Goal: Check status: Check status

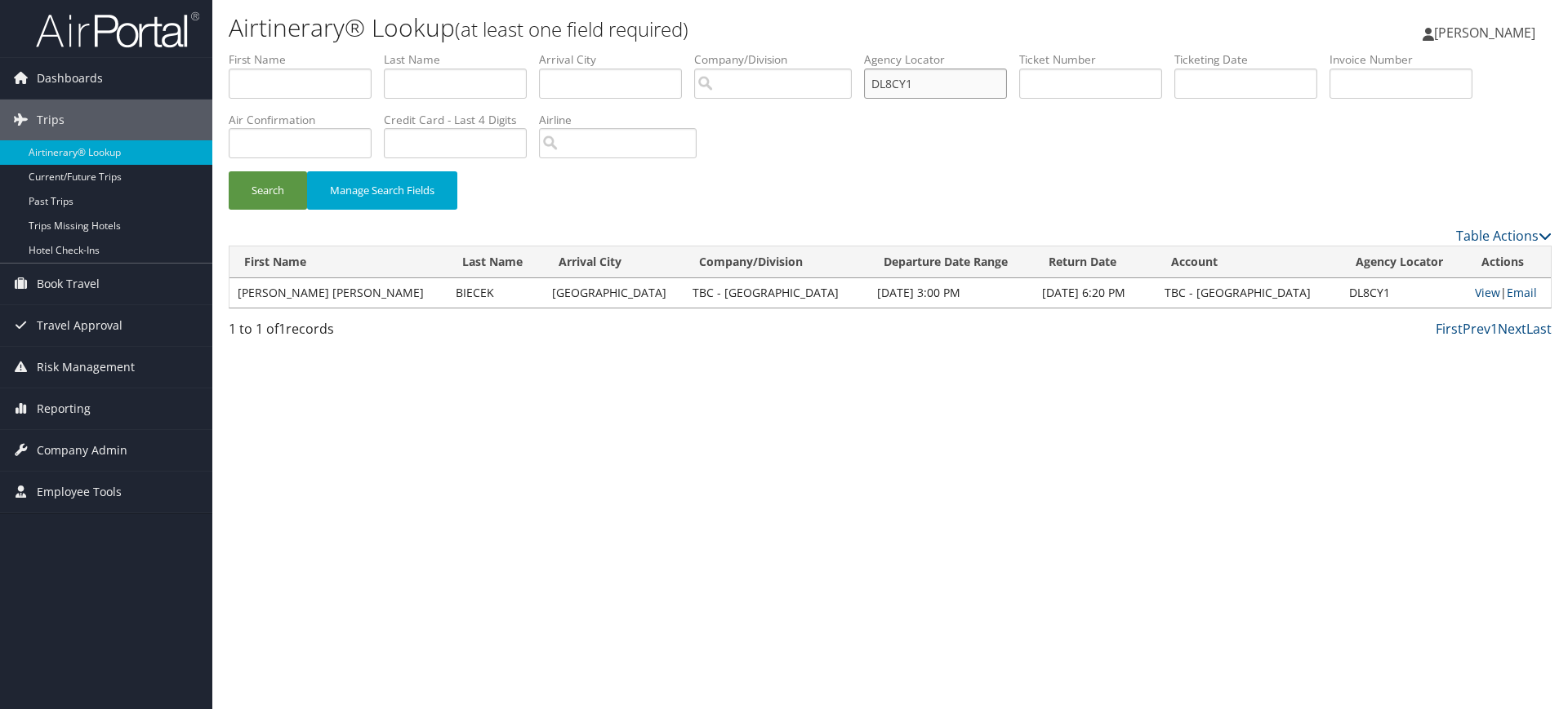
click at [959, 86] on input "DL8CY1" at bounding box center [935, 83] width 143 height 30
paste input "M3J"
click at [439, 138] on input "text" at bounding box center [454, 142] width 143 height 30
click at [944, 83] on input "DL8M3J" at bounding box center [935, 83] width 143 height 30
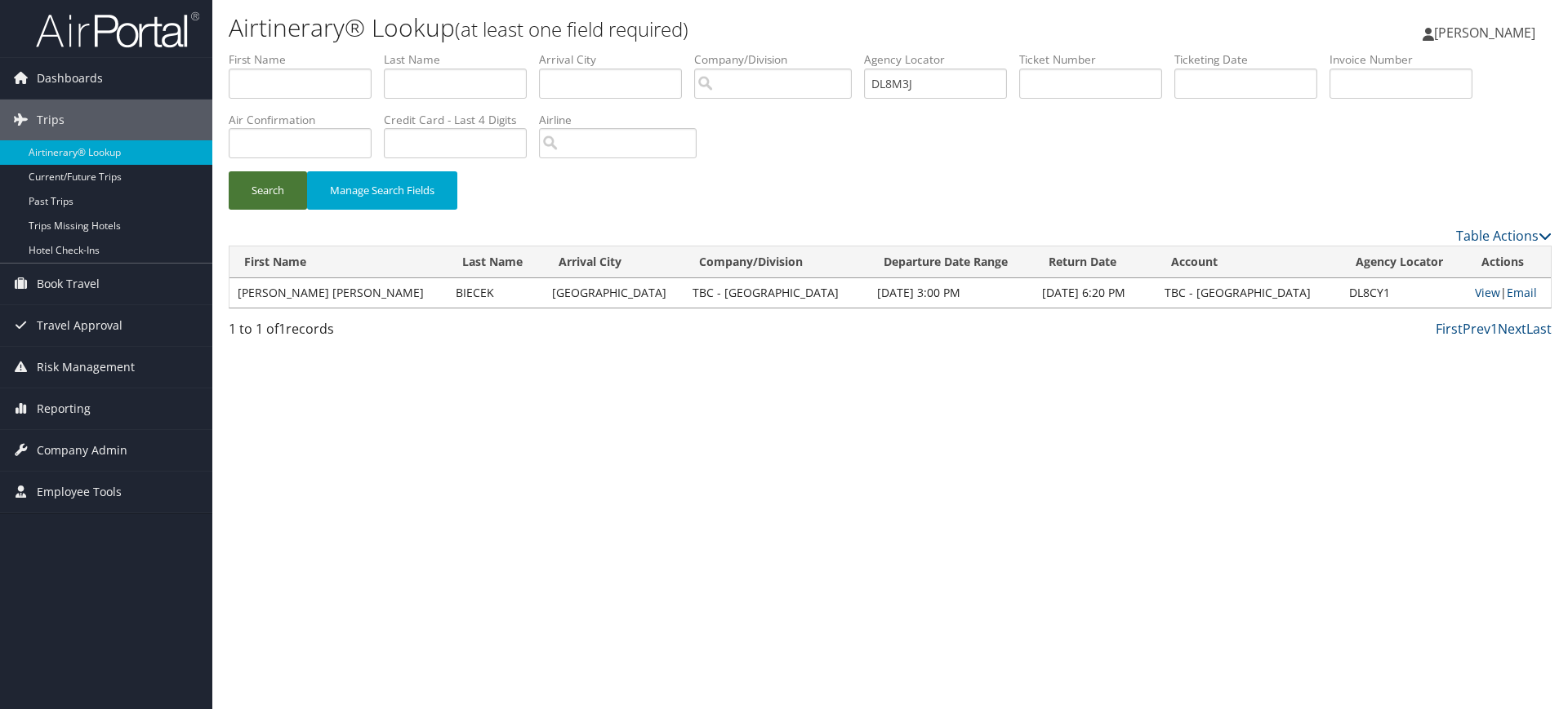
click at [272, 191] on button "Search" at bounding box center [268, 190] width 79 height 38
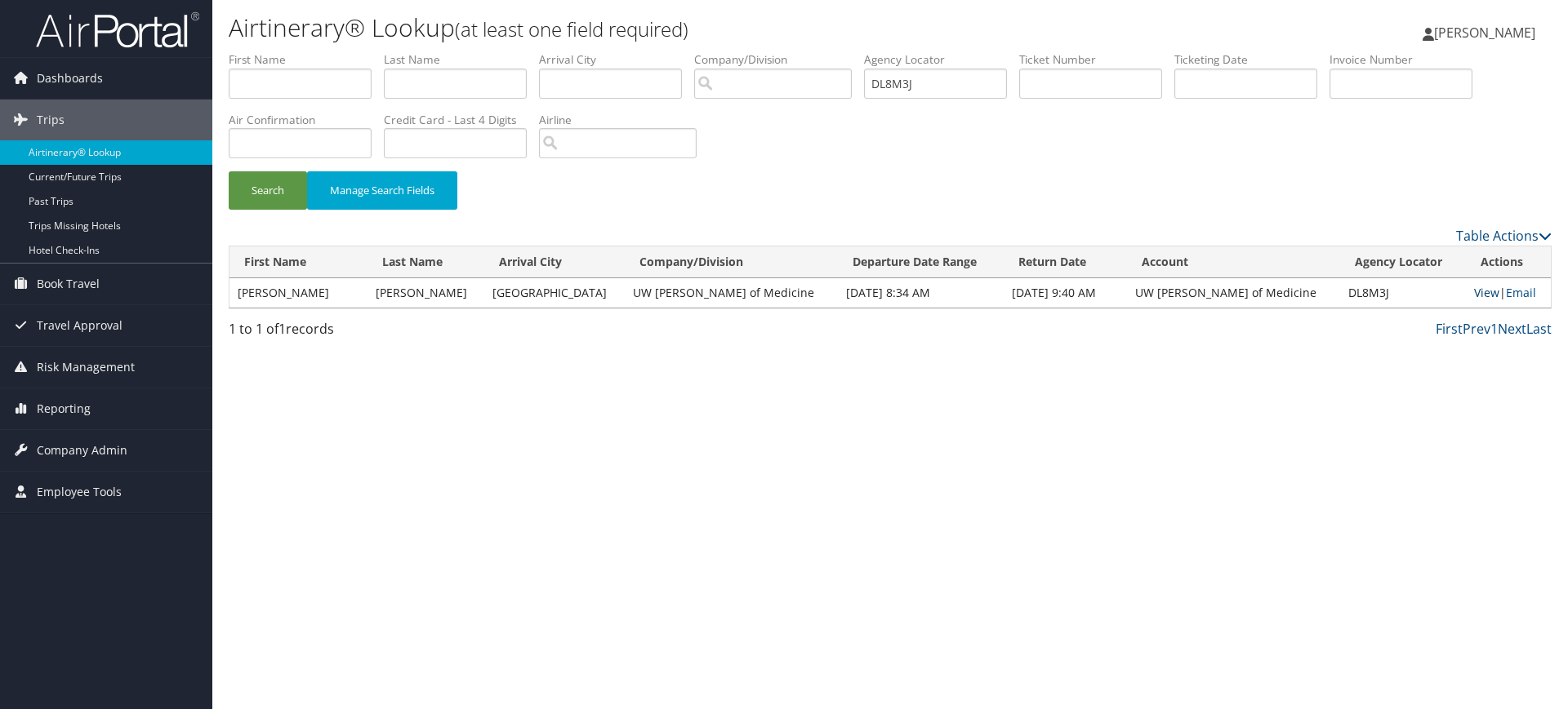
click at [1484, 290] on link "View" at bounding box center [1486, 293] width 25 height 16
click at [954, 84] on input "DL8M3J" at bounding box center [935, 83] width 143 height 30
paste input "ZPN3"
type input "DLZPN3"
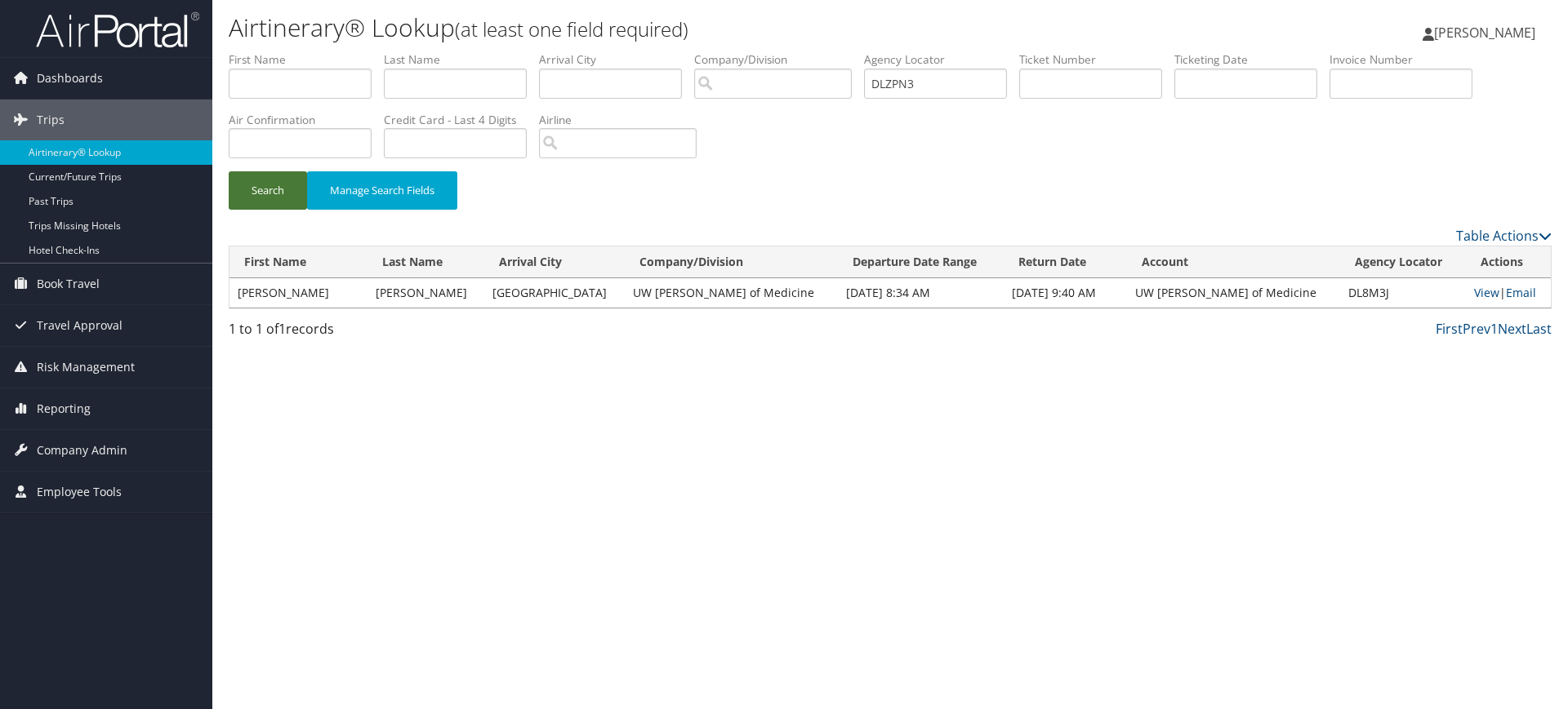
click at [267, 190] on button "Search" at bounding box center [268, 190] width 79 height 38
click at [1476, 290] on link "View" at bounding box center [1482, 293] width 25 height 16
